Goal: Information Seeking & Learning: Learn about a topic

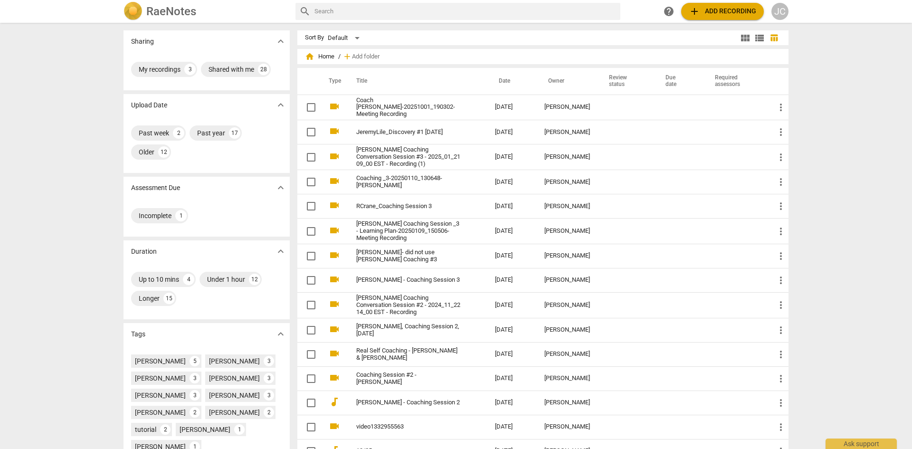
click at [779, 13] on div "JC" at bounding box center [779, 11] width 17 height 17
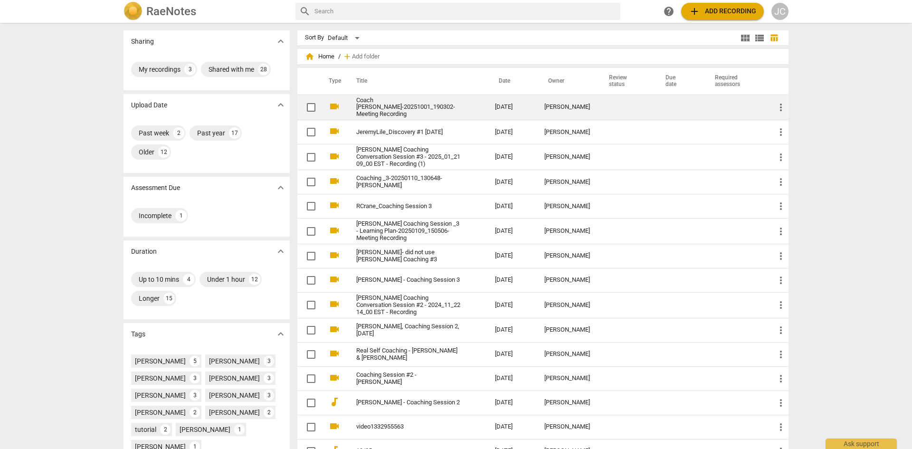
click at [388, 104] on link "Coach [PERSON_NAME]-20251001_190302-Meeting Recording" at bounding box center [408, 107] width 104 height 21
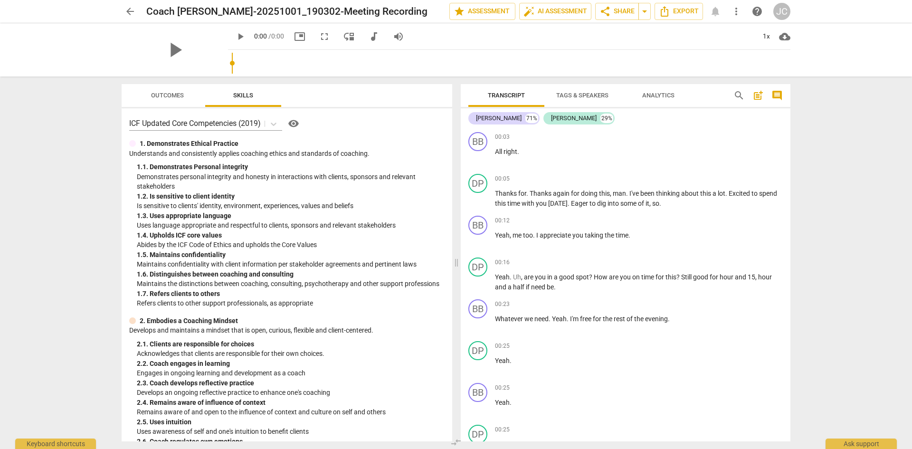
click at [193, 51] on div "play_arrow" at bounding box center [175, 49] width 106 height 53
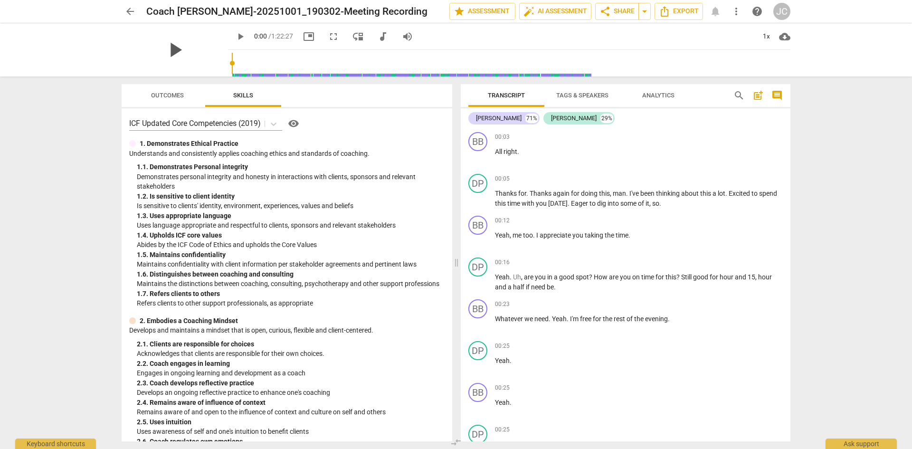
click at [163, 51] on span "play_arrow" at bounding box center [174, 50] width 25 height 25
click at [169, 46] on span "pause" at bounding box center [174, 50] width 25 height 25
type input "5"
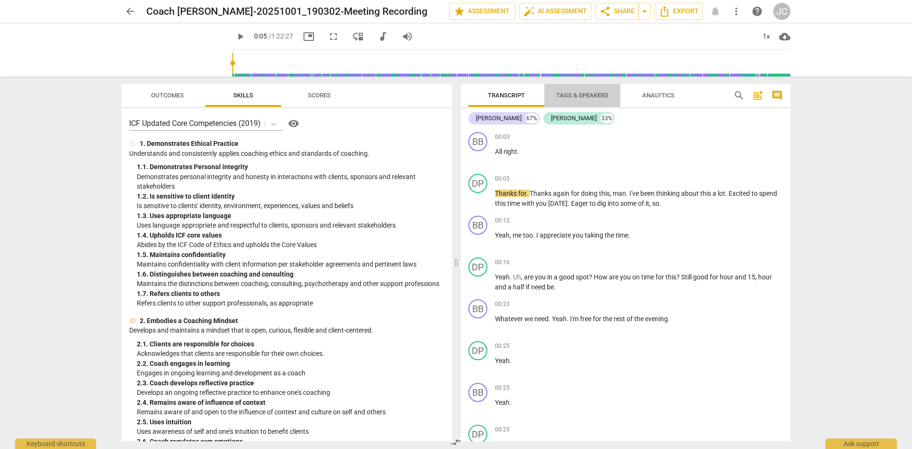
click at [596, 97] on span "Tags & Speakers" at bounding box center [582, 95] width 52 height 7
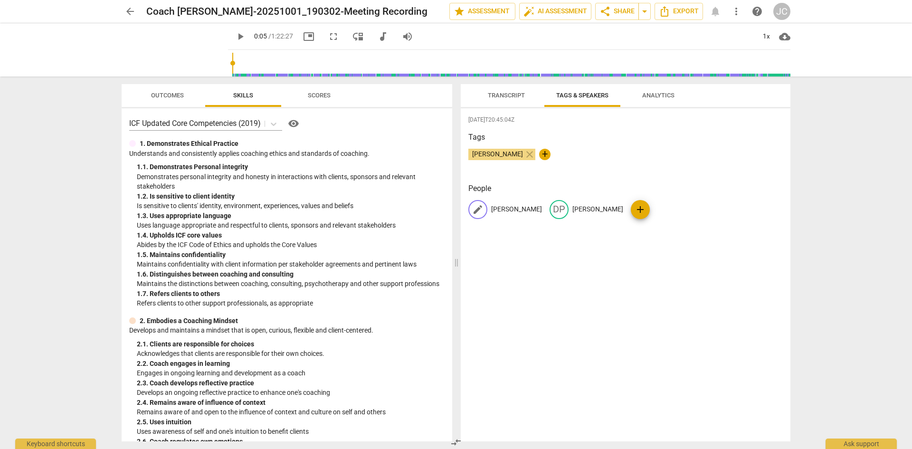
click at [501, 208] on p "Brian Beachler" at bounding box center [516, 209] width 51 height 10
click at [615, 206] on p "David Payne" at bounding box center [637, 209] width 51 height 10
click at [136, 10] on span "arrow_back" at bounding box center [130, 11] width 17 height 11
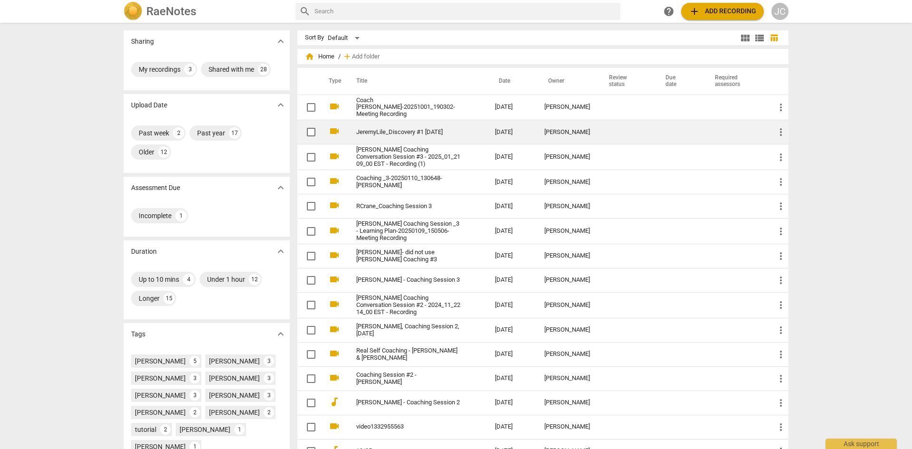
click at [406, 134] on td "JeremyLile_Discovery #1 [DATE]" at bounding box center [416, 132] width 142 height 24
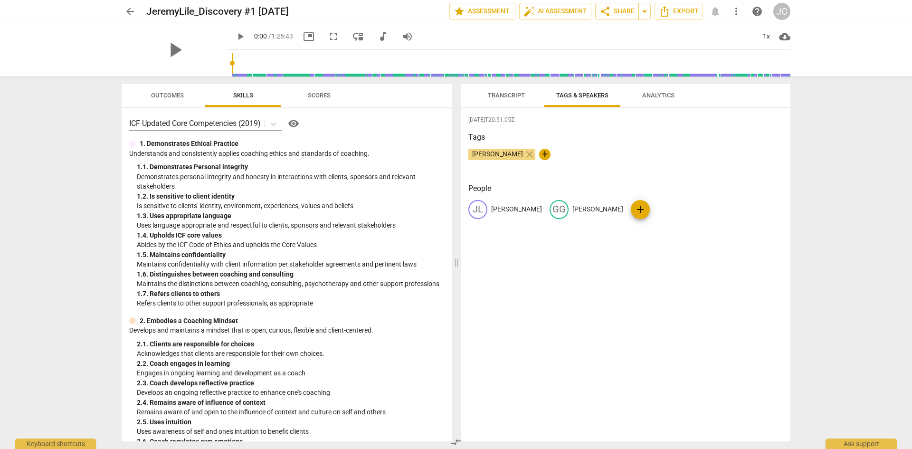
click at [514, 94] on span "Transcript" at bounding box center [506, 95] width 37 height 7
